Goal: Book appointment/travel/reservation

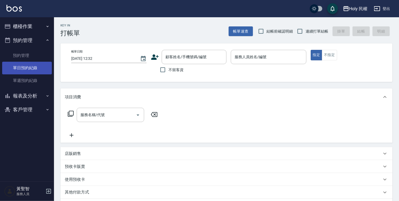
click at [31, 67] on link "單日預約紀錄" at bounding box center [27, 68] width 50 height 12
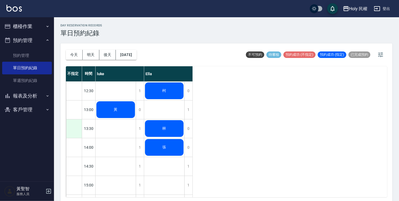
click at [74, 135] on div at bounding box center [74, 128] width 16 height 19
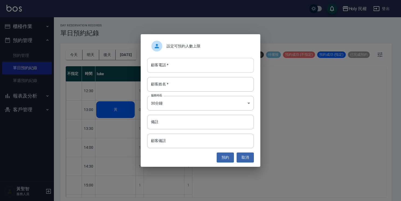
click at [216, 68] on input "顧客電話   *" at bounding box center [200, 65] width 107 height 15
type input "0909363199"
click at [215, 81] on input "顧客姓名   *" at bounding box center [200, 84] width 107 height 15
type input "葉"
click at [220, 159] on button "預約" at bounding box center [225, 158] width 17 height 10
